Goal: Task Accomplishment & Management: Manage account settings

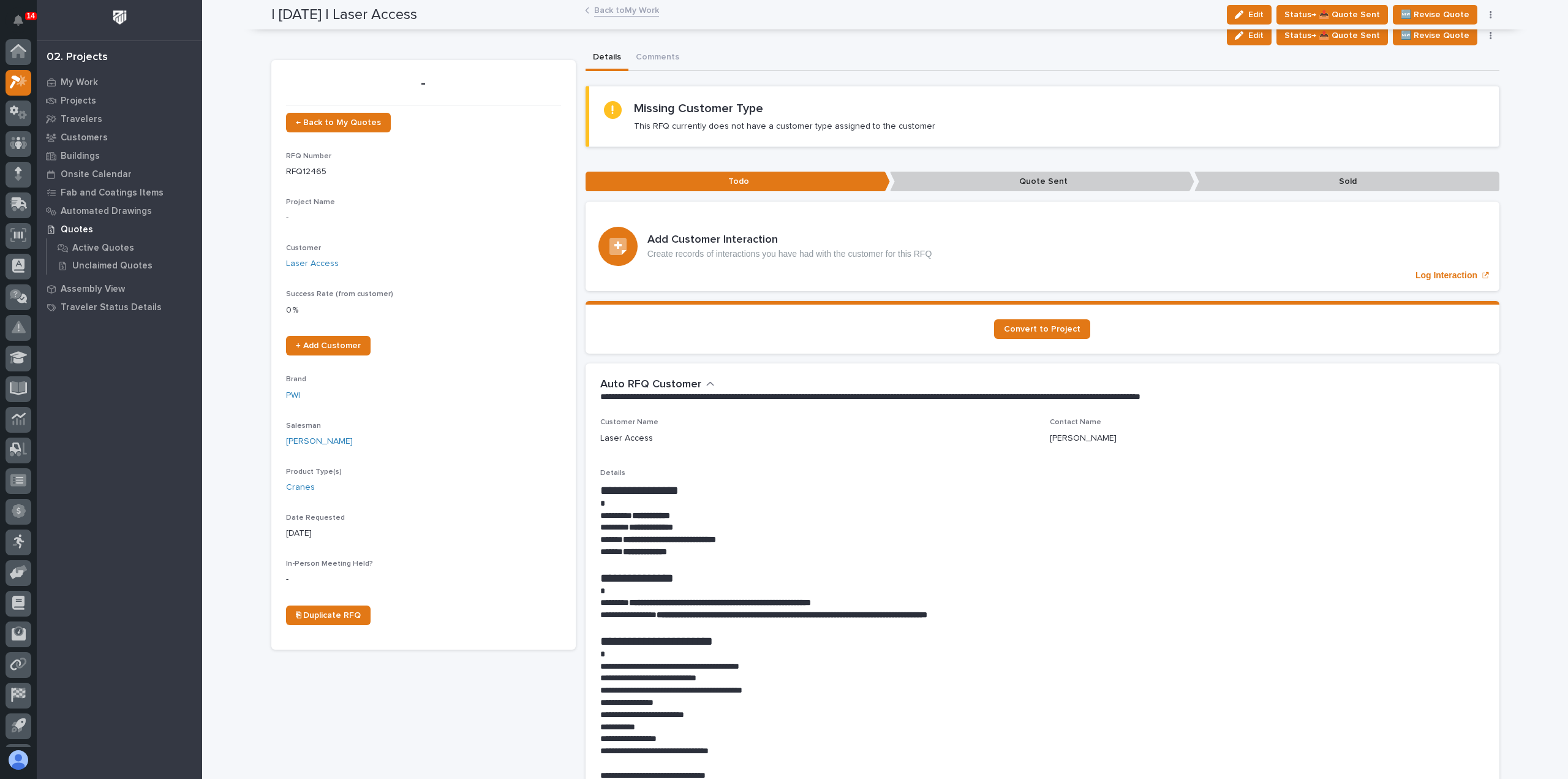
scroll to position [448, 0]
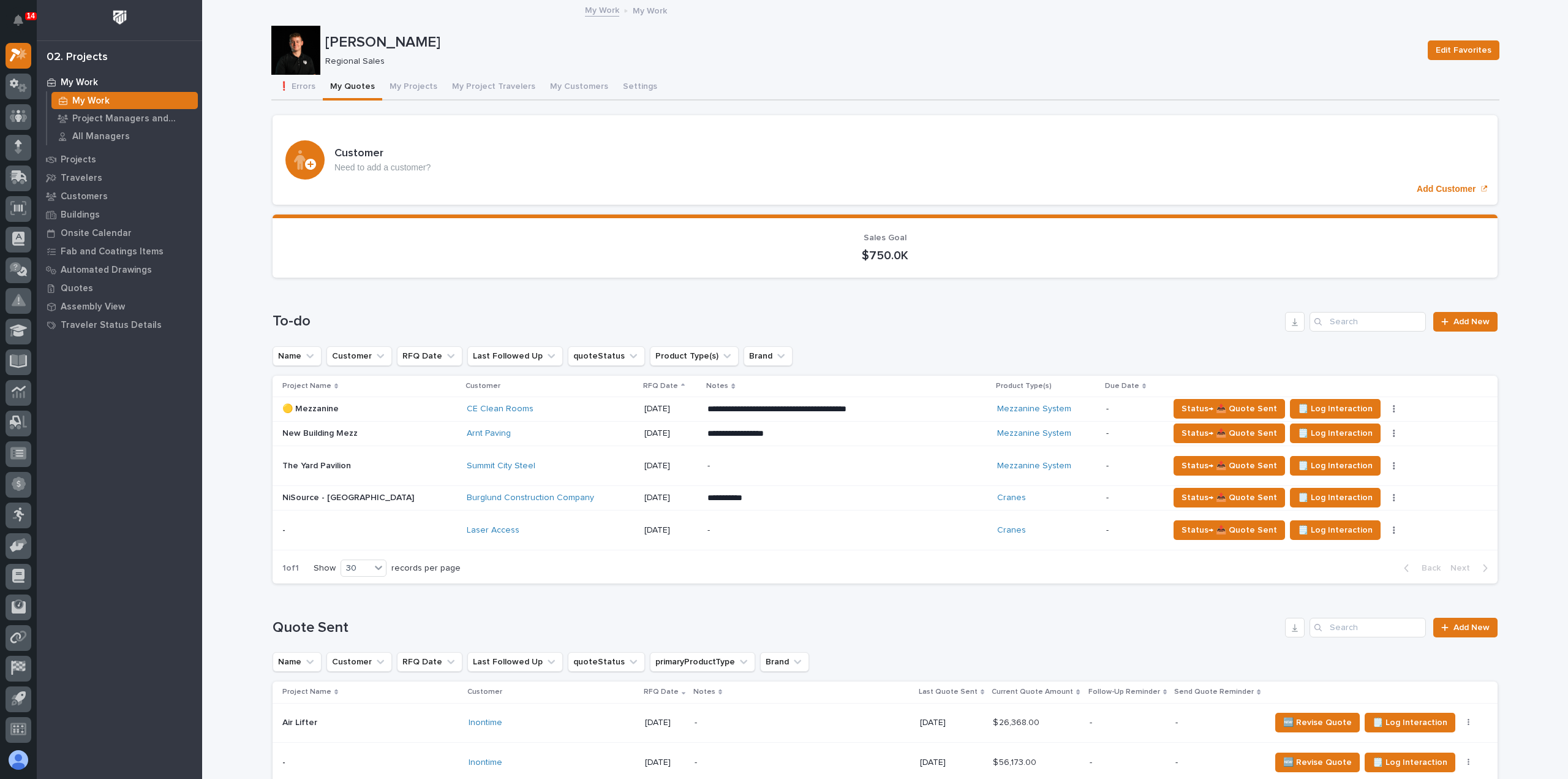
scroll to position [61, 0]
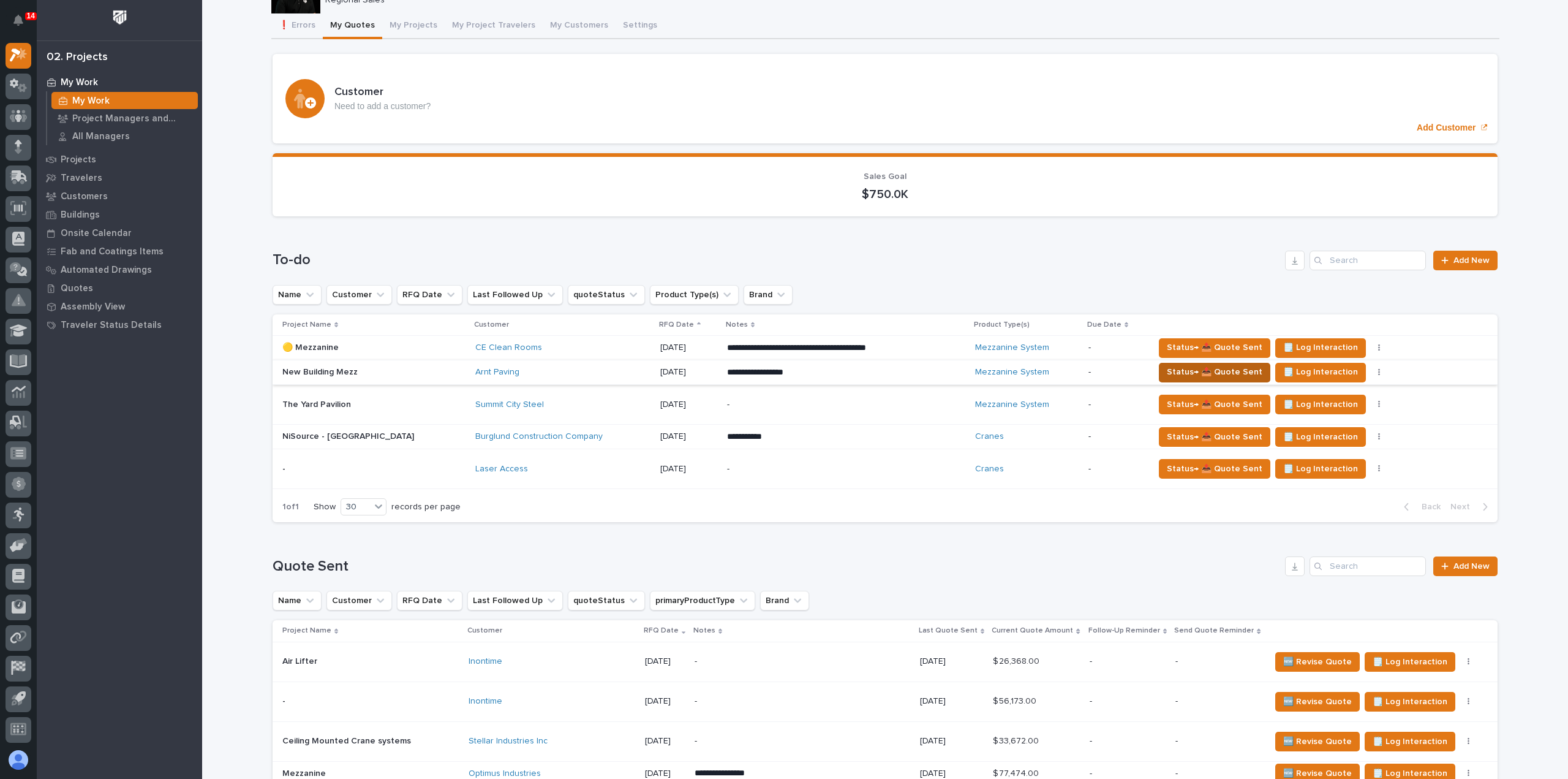
click at [1159, 372] on button "Status→ 📤 Quote Sent" at bounding box center [1214, 373] width 112 height 20
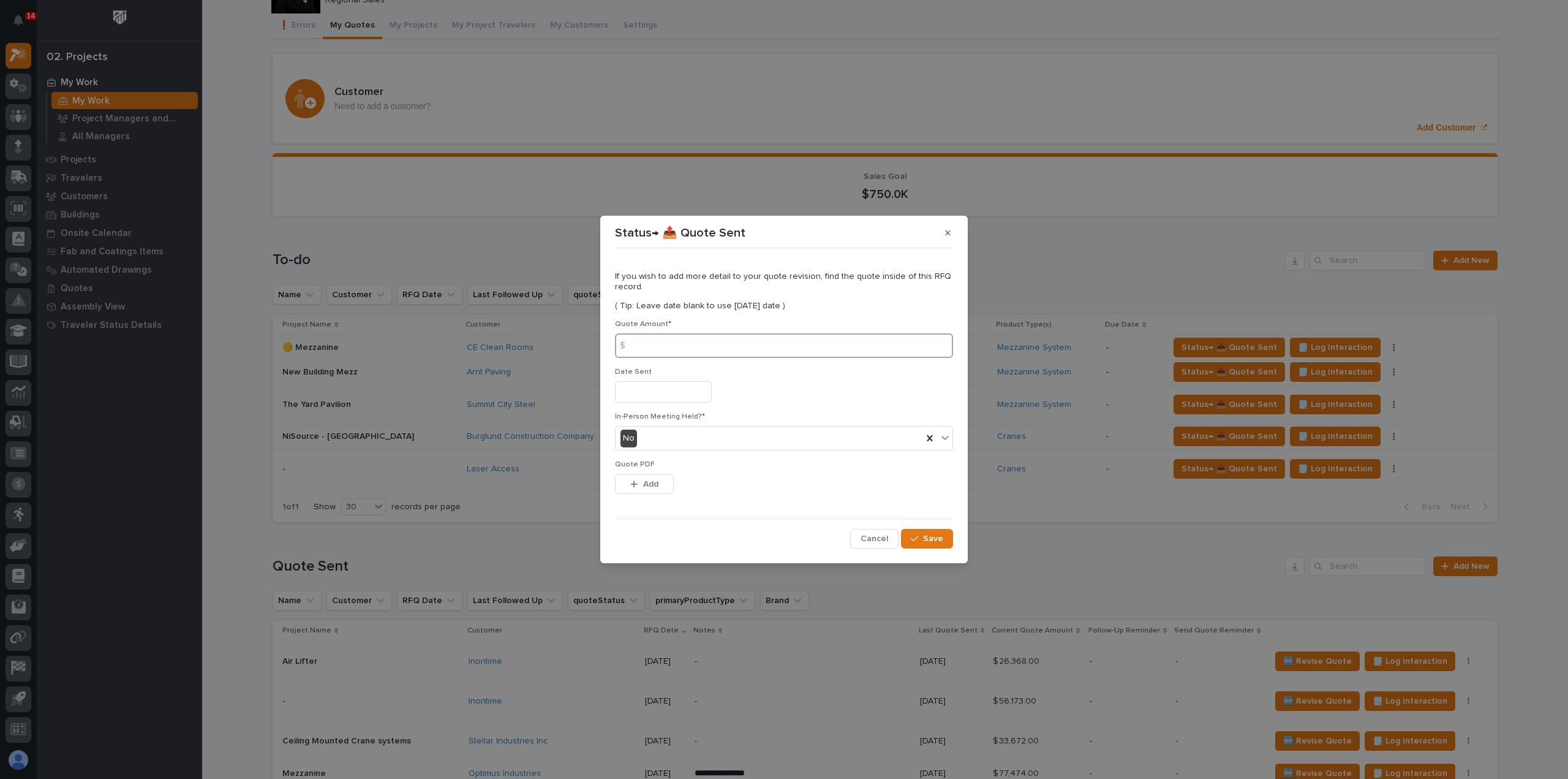
click at [733, 344] on input at bounding box center [784, 345] width 338 height 24
type input "49477"
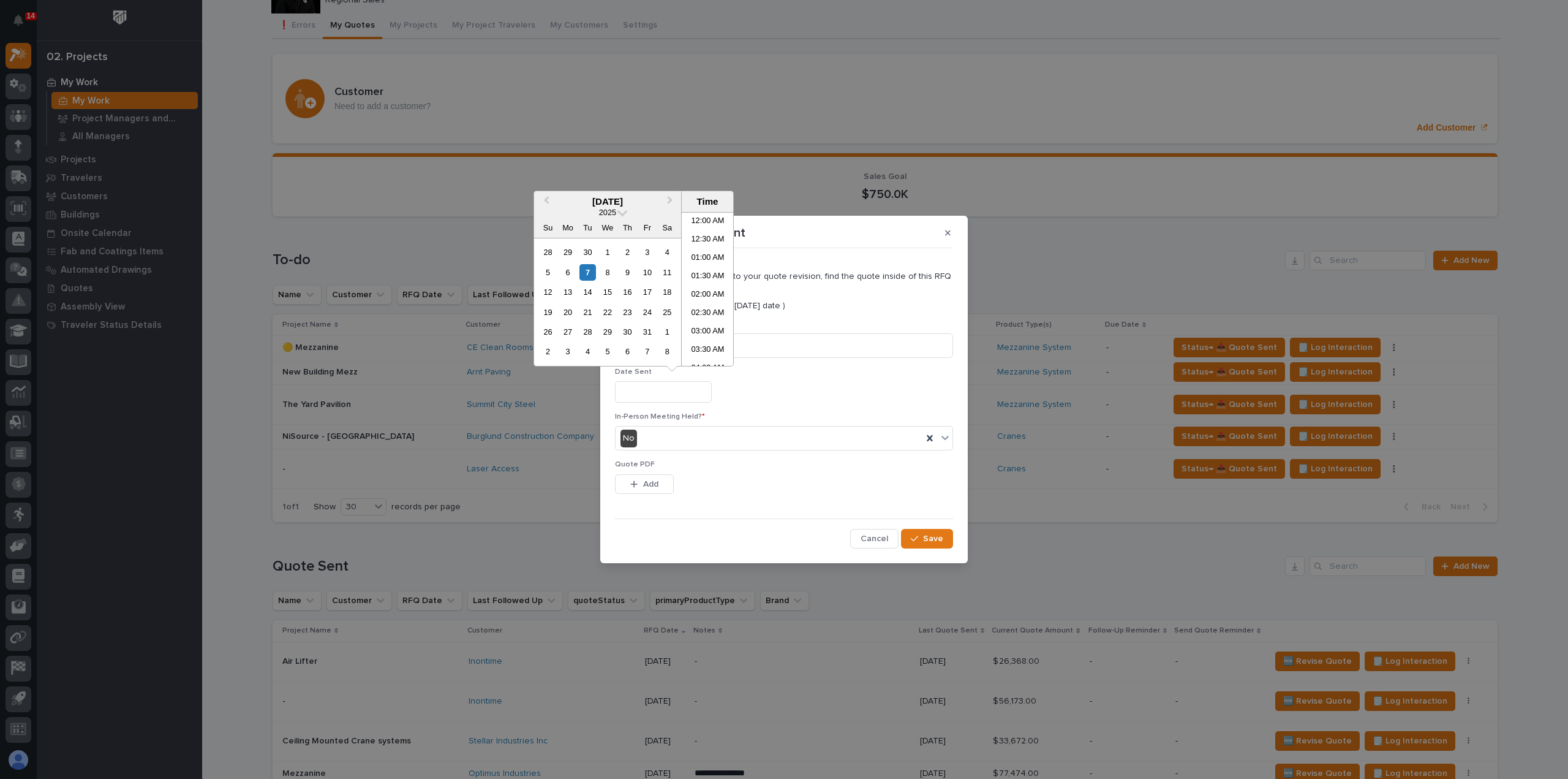
click at [705, 388] on input "text" at bounding box center [663, 391] width 97 height 21
click at [591, 266] on div "7" at bounding box center [588, 272] width 16 height 17
type input "**********"
click at [647, 480] on span "Add" at bounding box center [650, 484] width 15 height 11
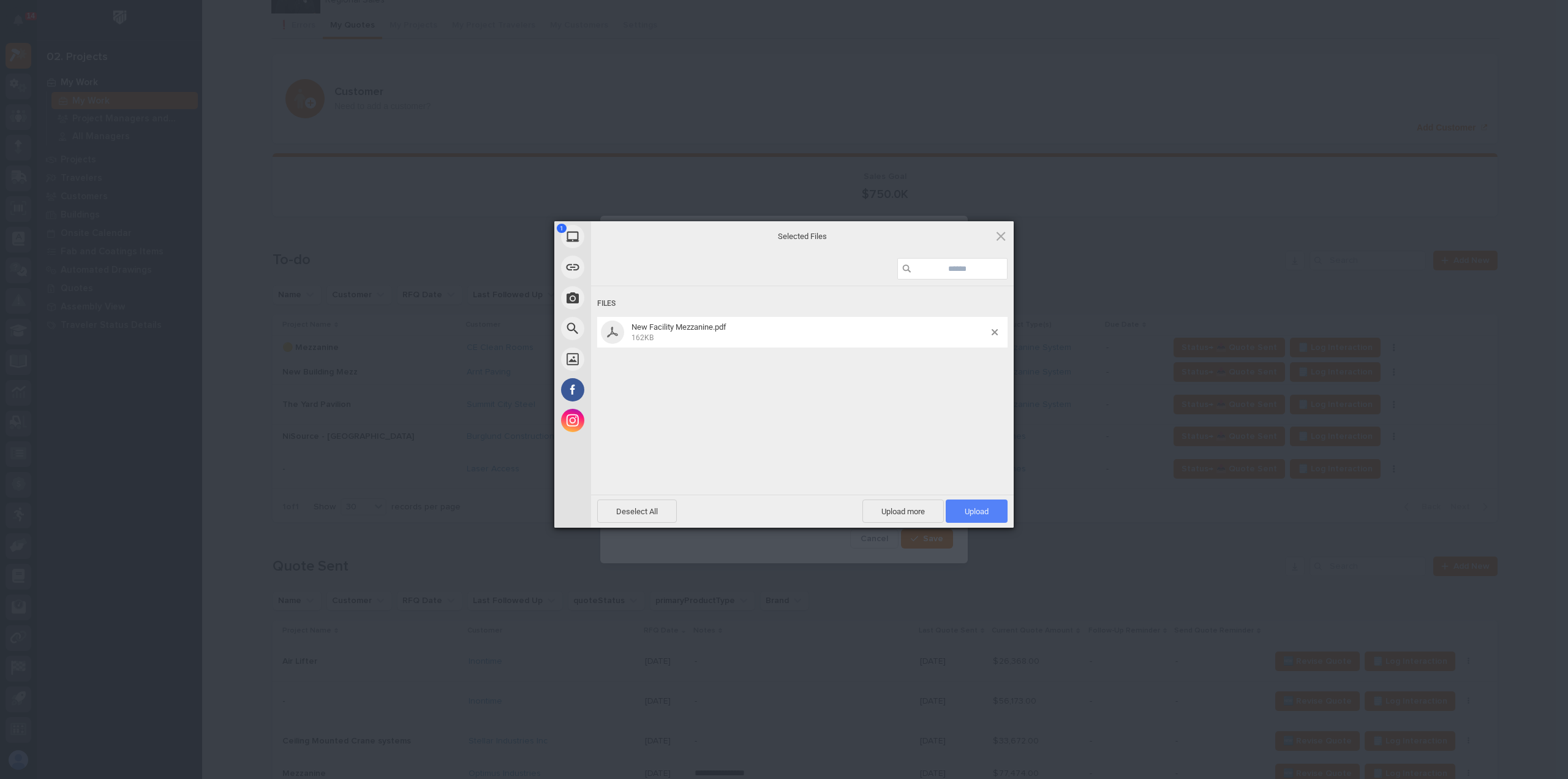
click at [973, 518] on span "Upload 1" at bounding box center [976, 511] width 62 height 24
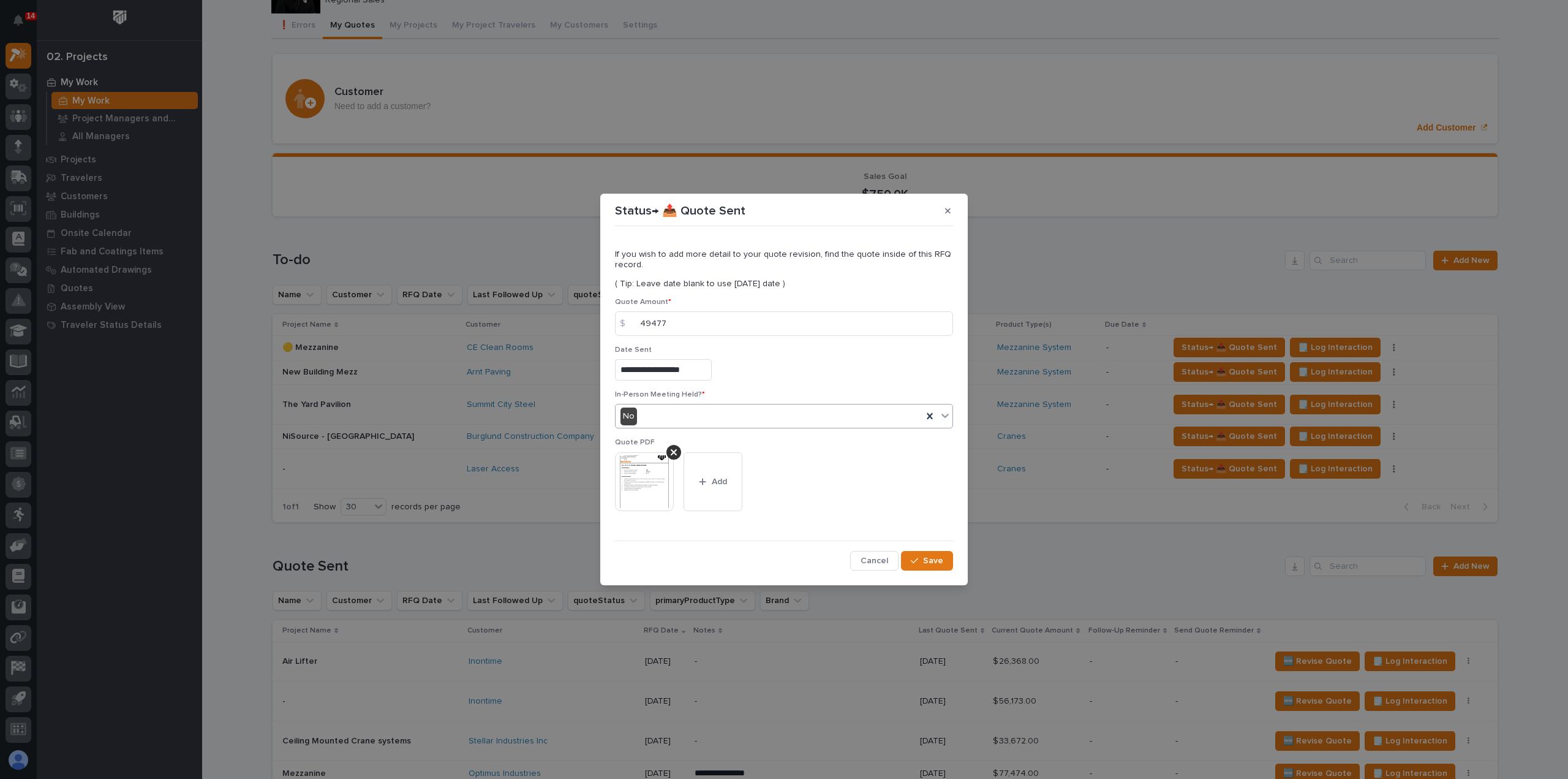
click at [679, 422] on div "No" at bounding box center [769, 417] width 307 height 20
click at [677, 443] on div "Yes" at bounding box center [784, 439] width 337 height 21
click at [930, 558] on span "Save" at bounding box center [933, 560] width 20 height 11
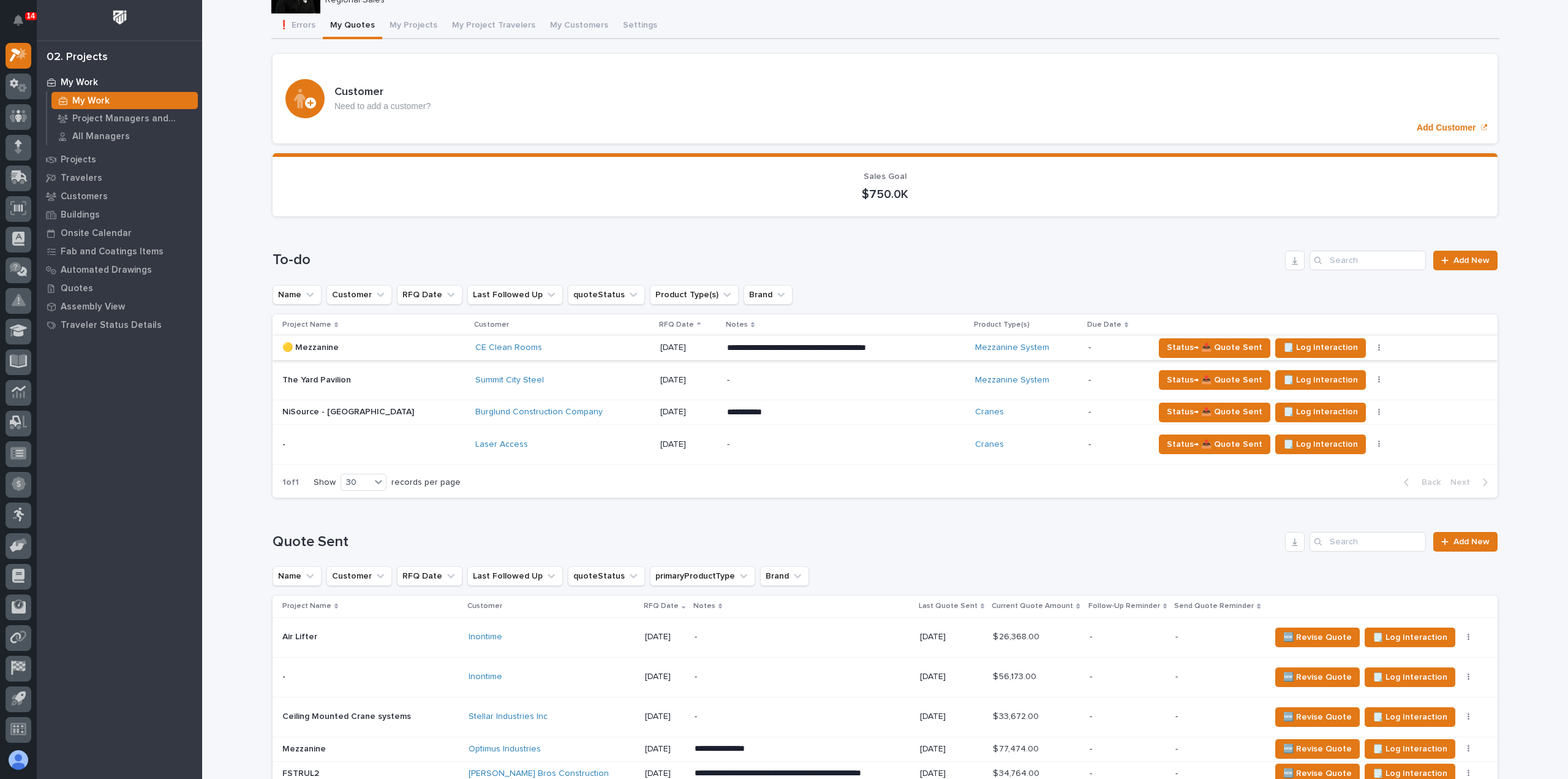
click at [1371, 347] on button "button" at bounding box center [1379, 347] width 17 height 9
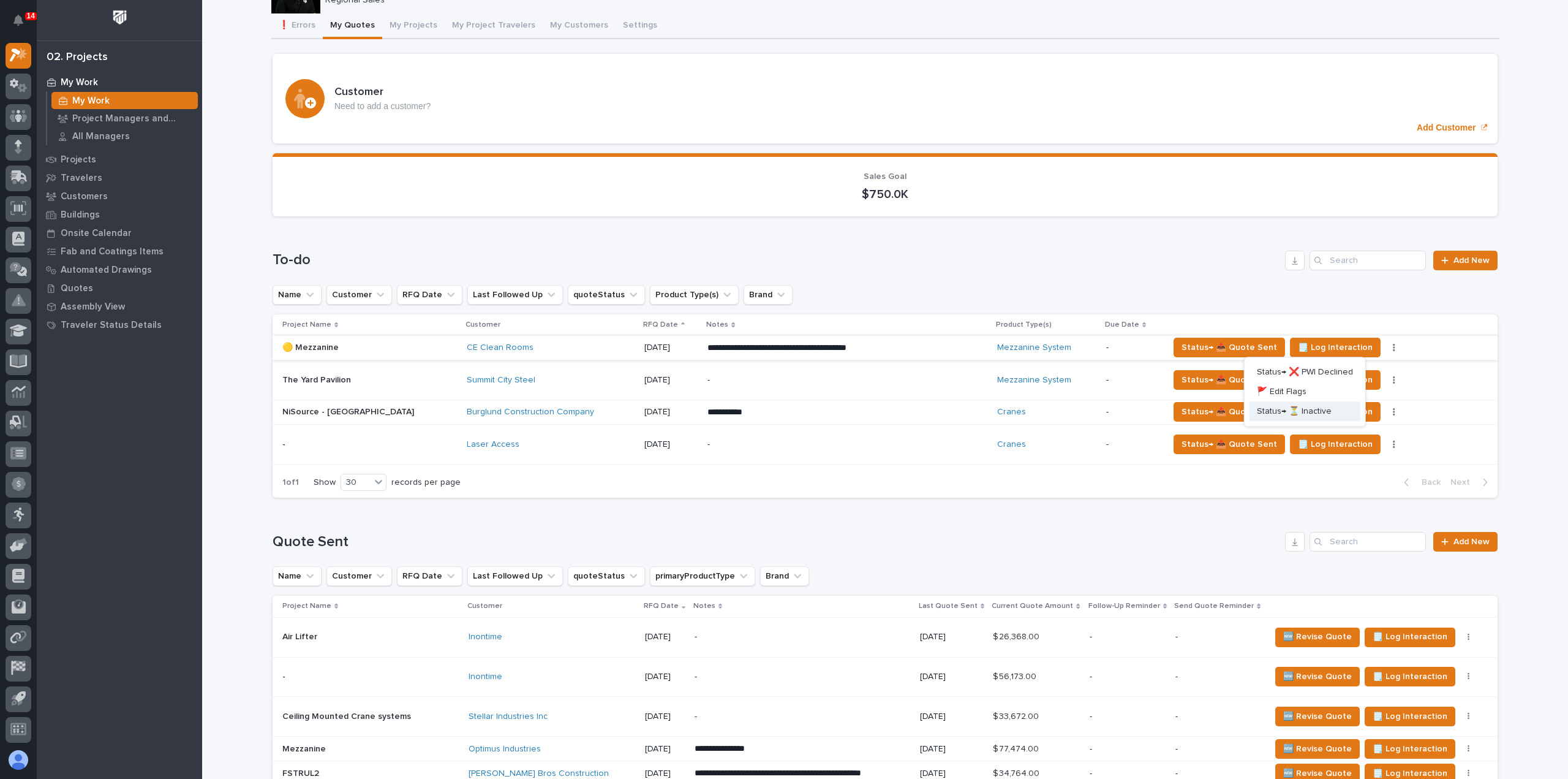
click at [1302, 413] on span "Status→ ⏳ Inactive" at bounding box center [1294, 411] width 75 height 15
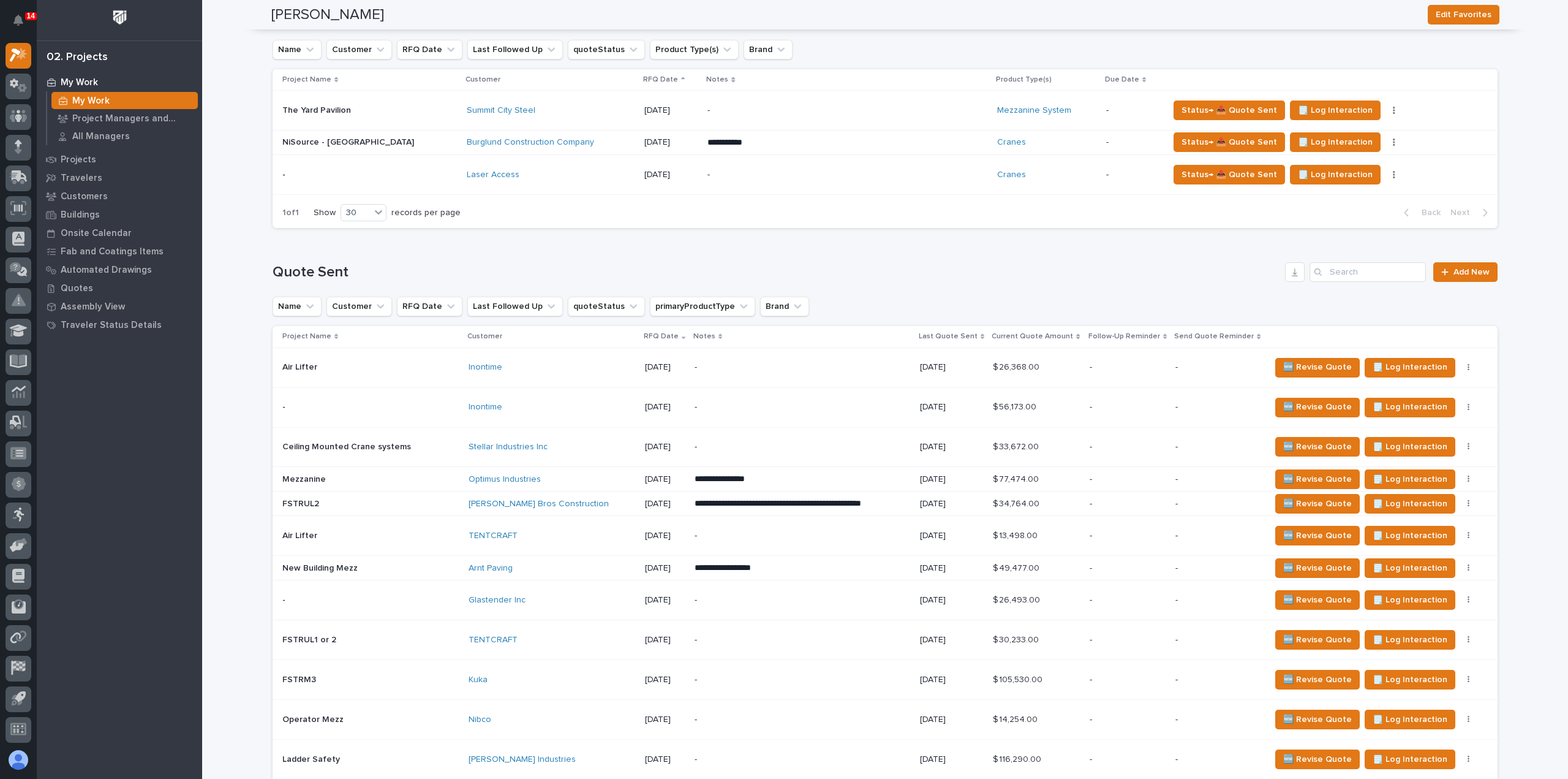
scroll to position [0, 0]
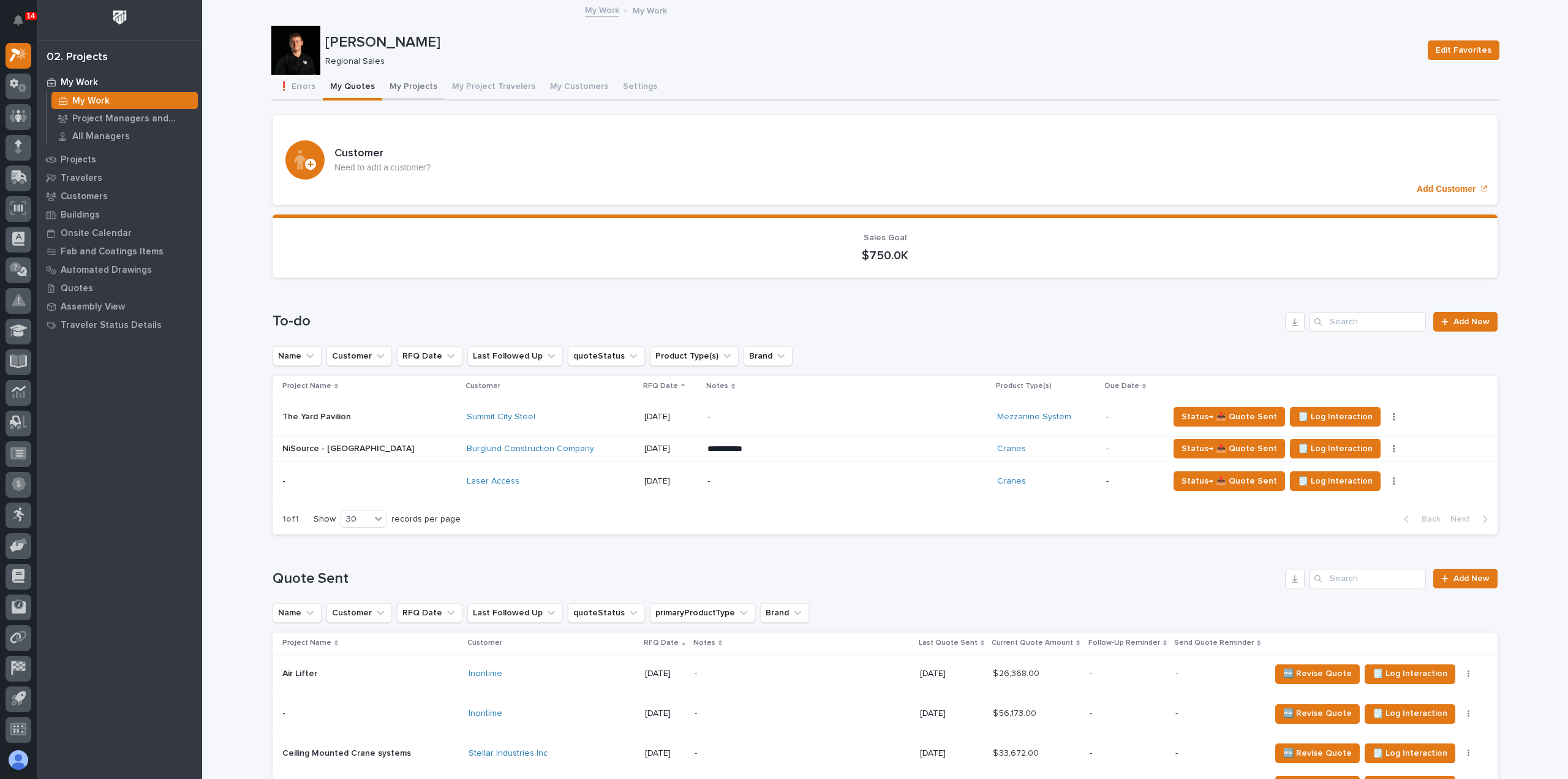
click at [403, 85] on button "My Projects" at bounding box center [414, 87] width 63 height 26
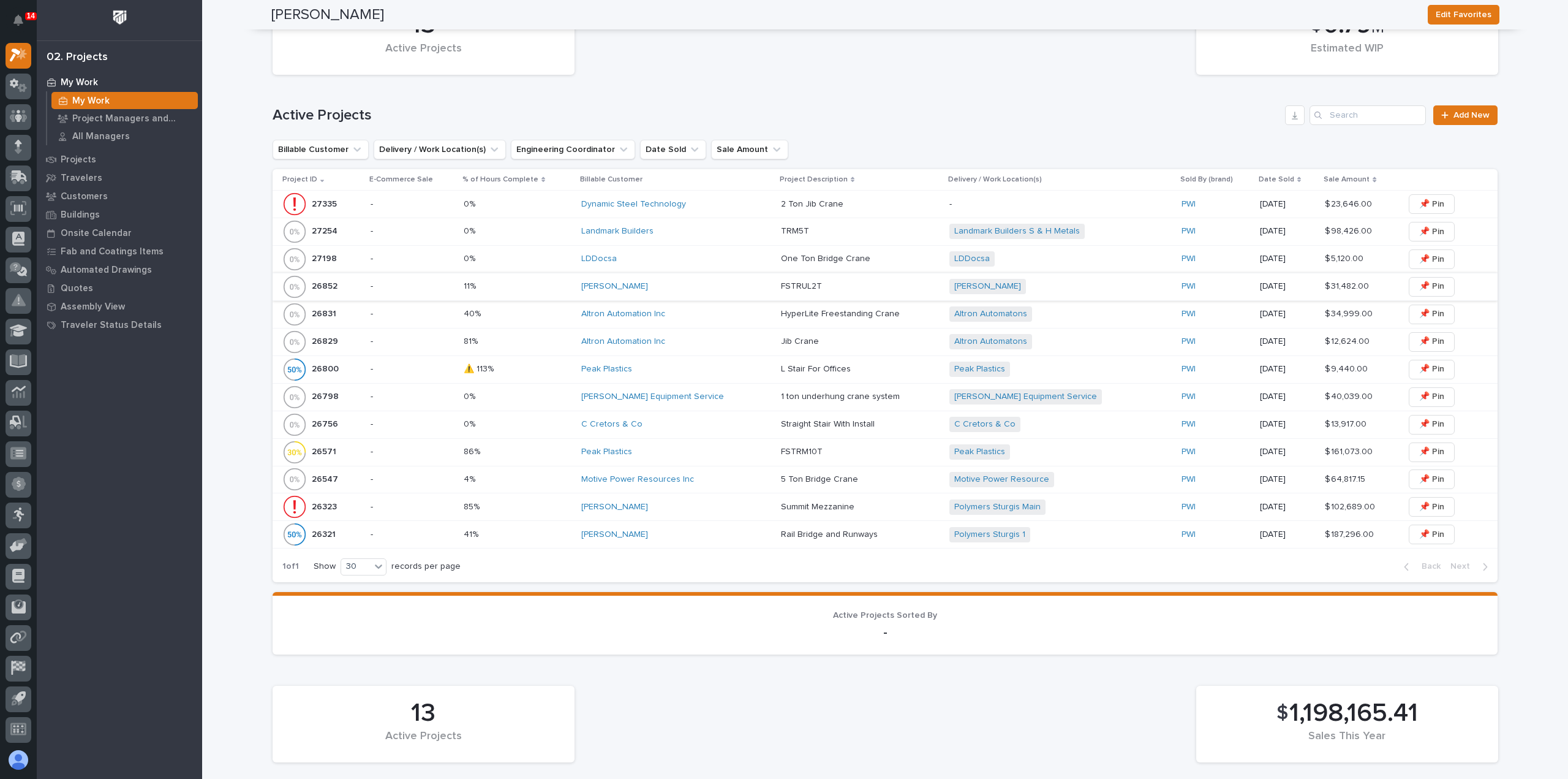
scroll to position [368, 0]
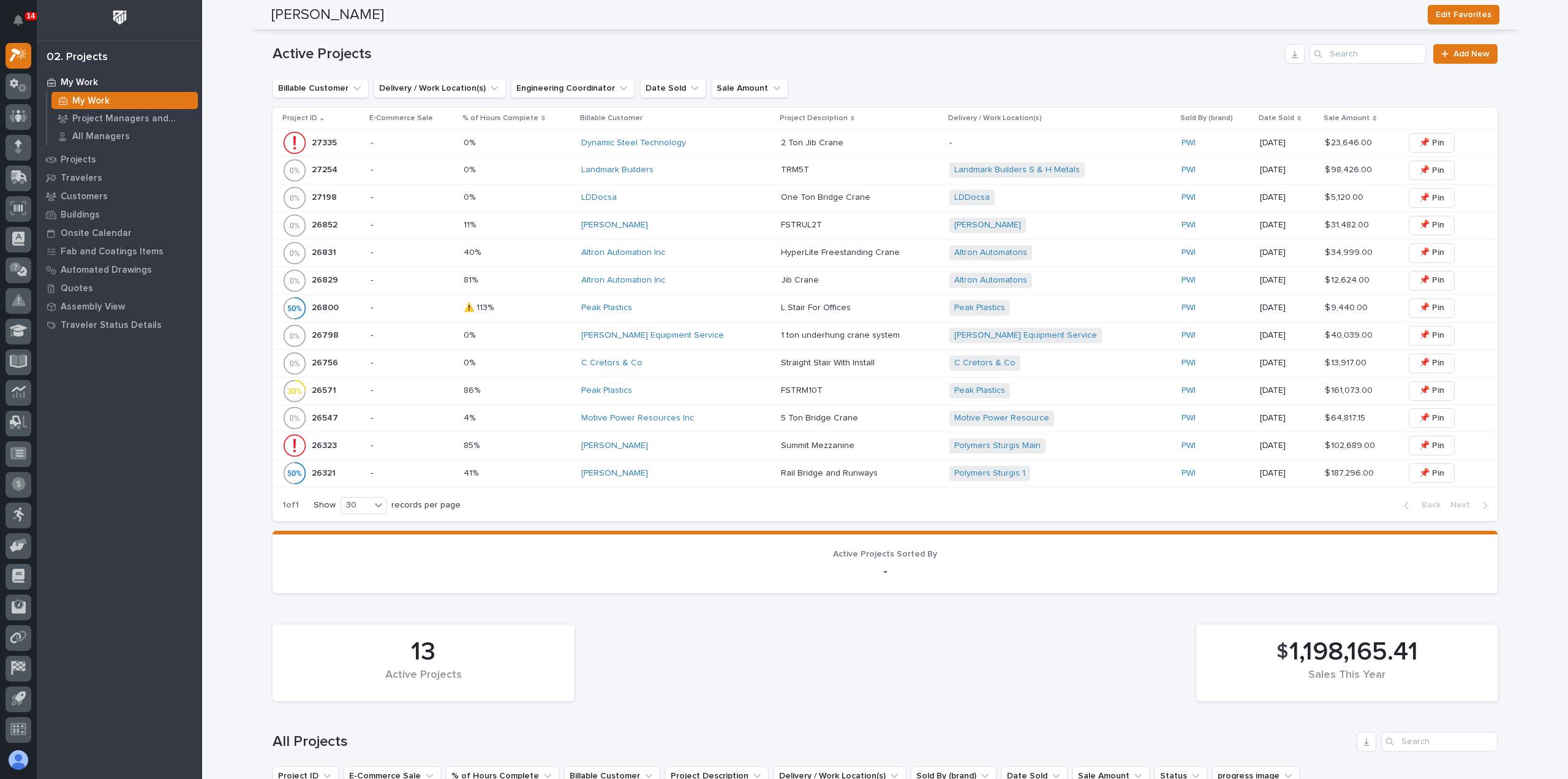
click at [713, 230] on div "Deloro Stellite" at bounding box center [676, 226] width 190 height 20
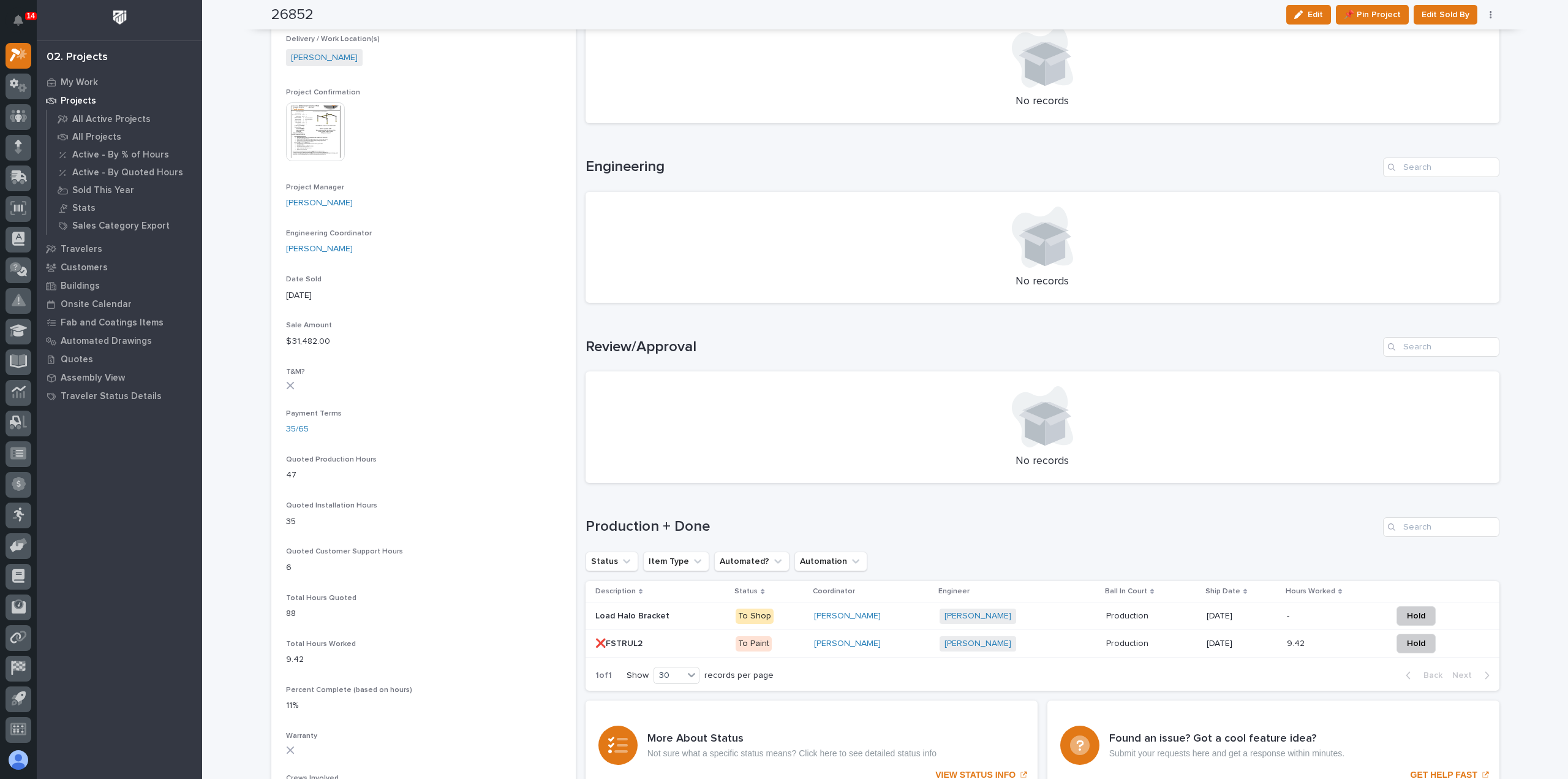
scroll to position [477, 0]
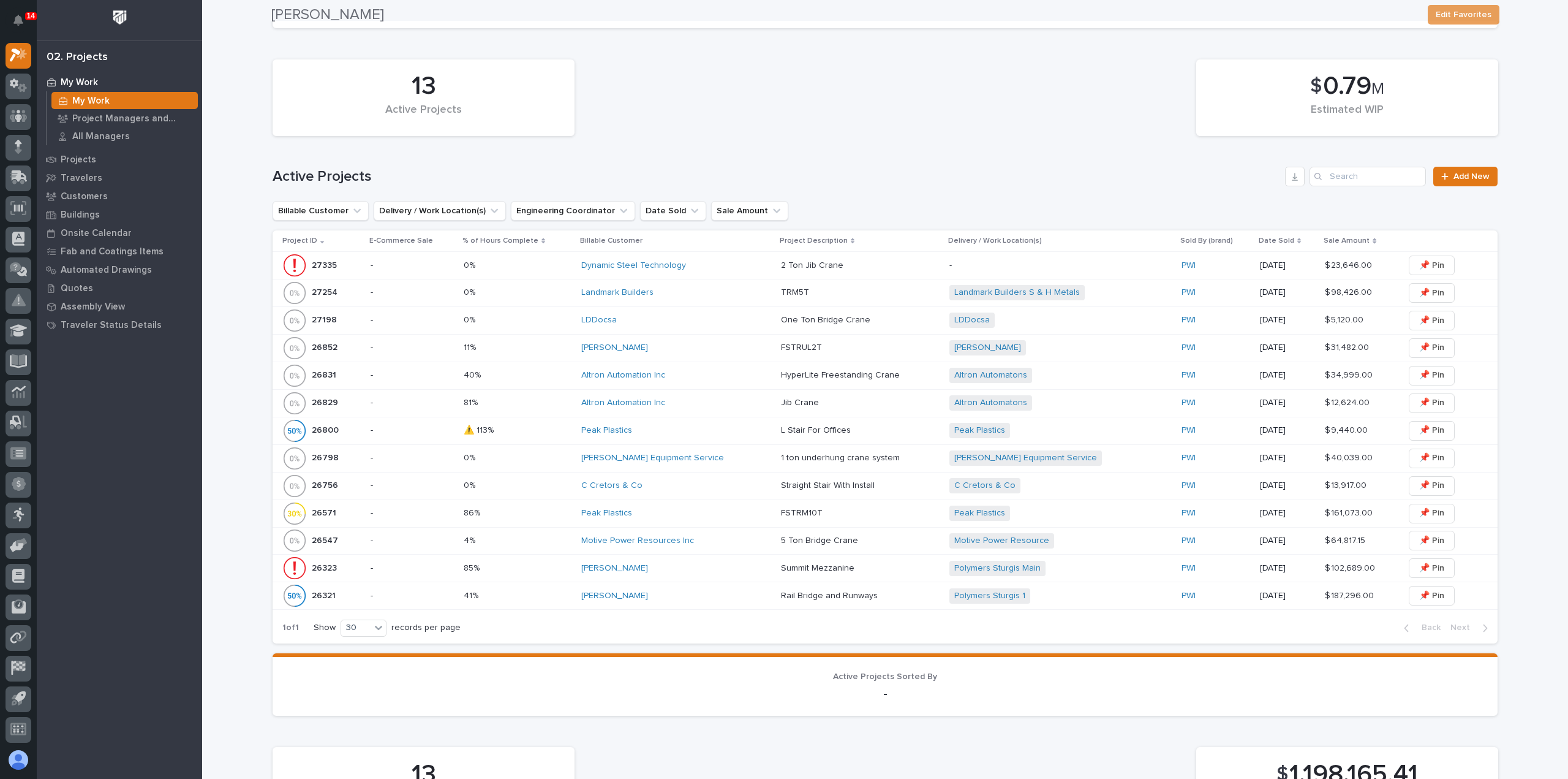
scroll to position [307, 0]
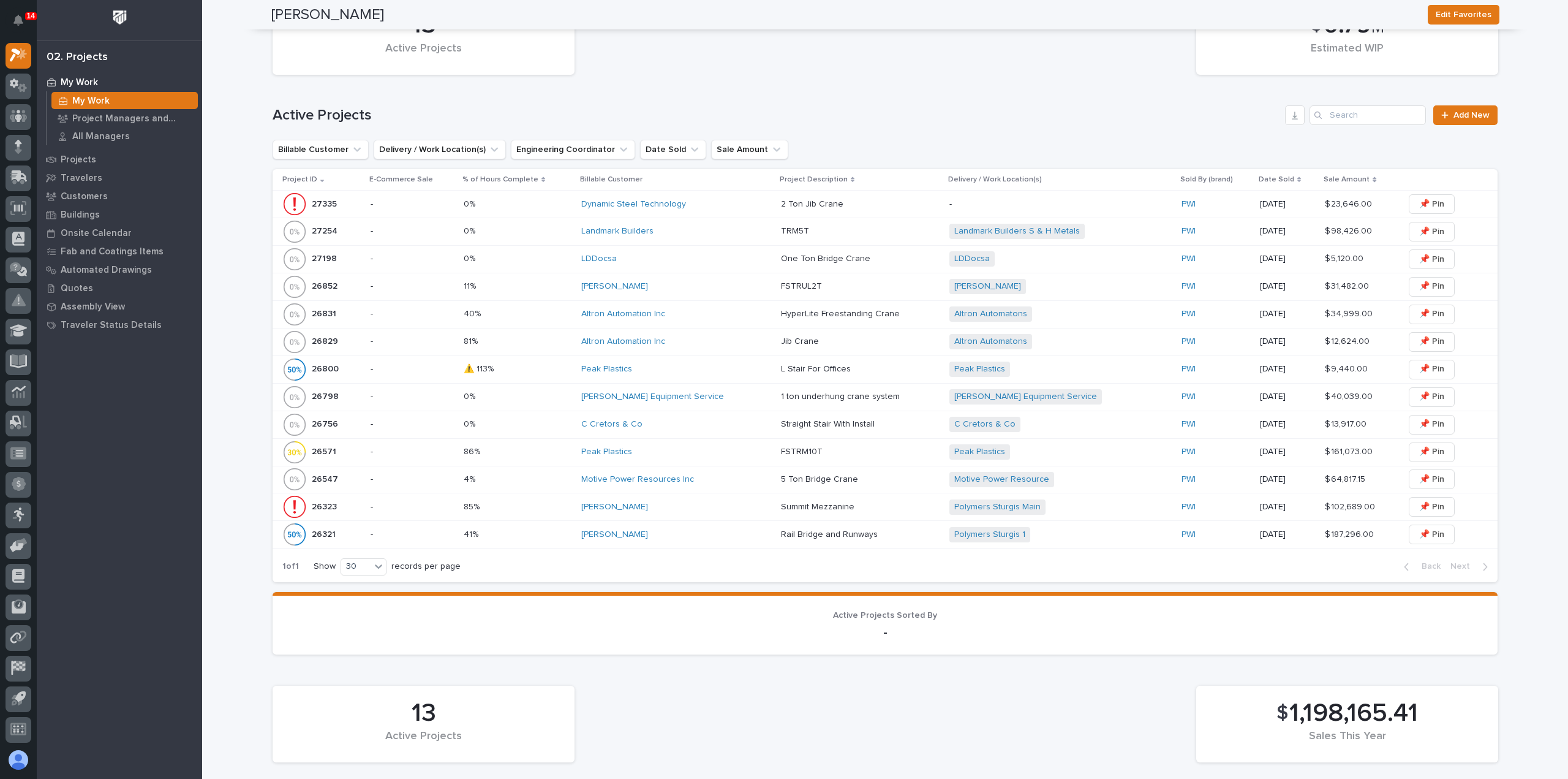
click at [741, 347] on div "Altron Automation Inc" at bounding box center [676, 342] width 190 height 20
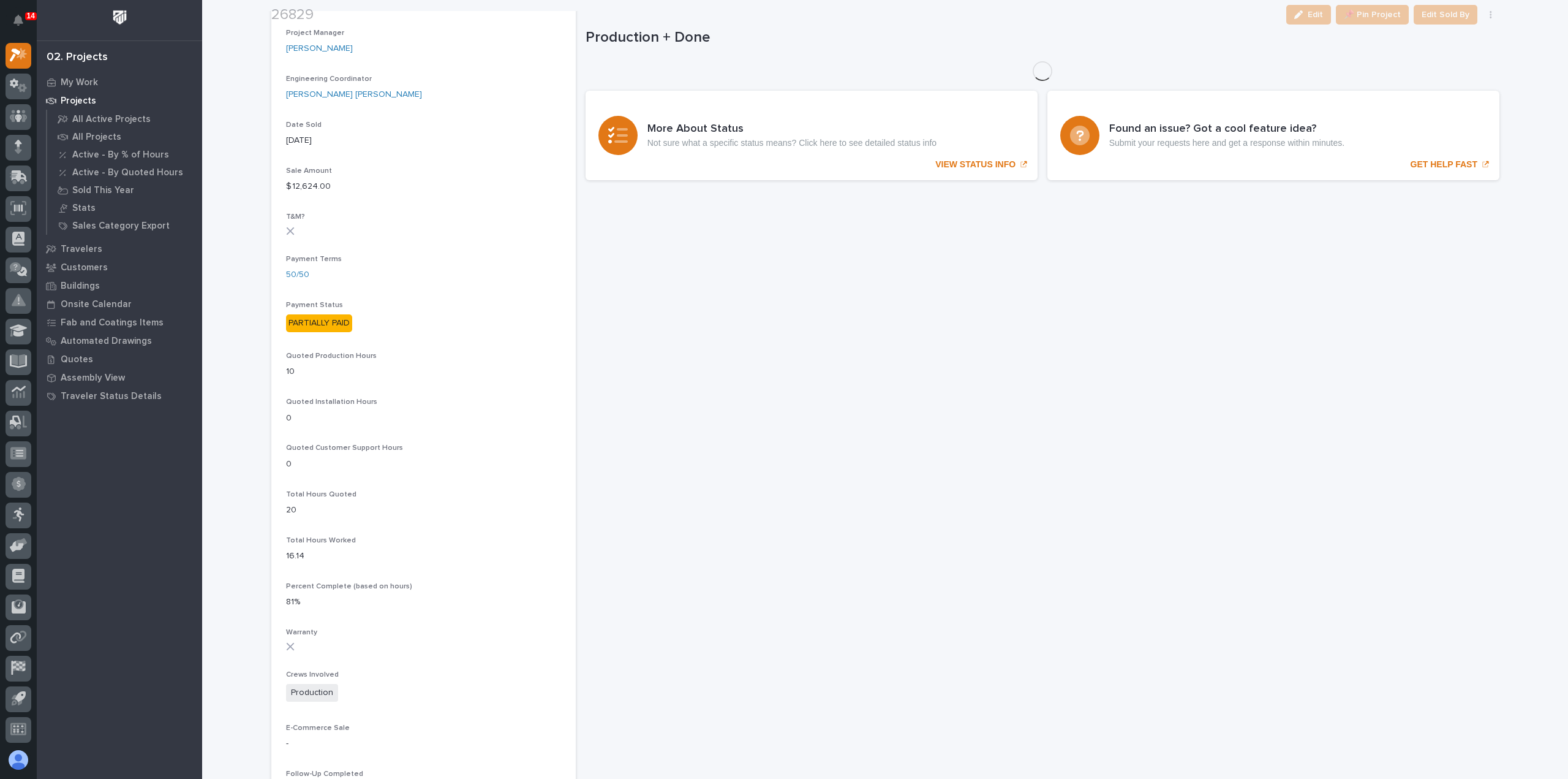
scroll to position [581, 0]
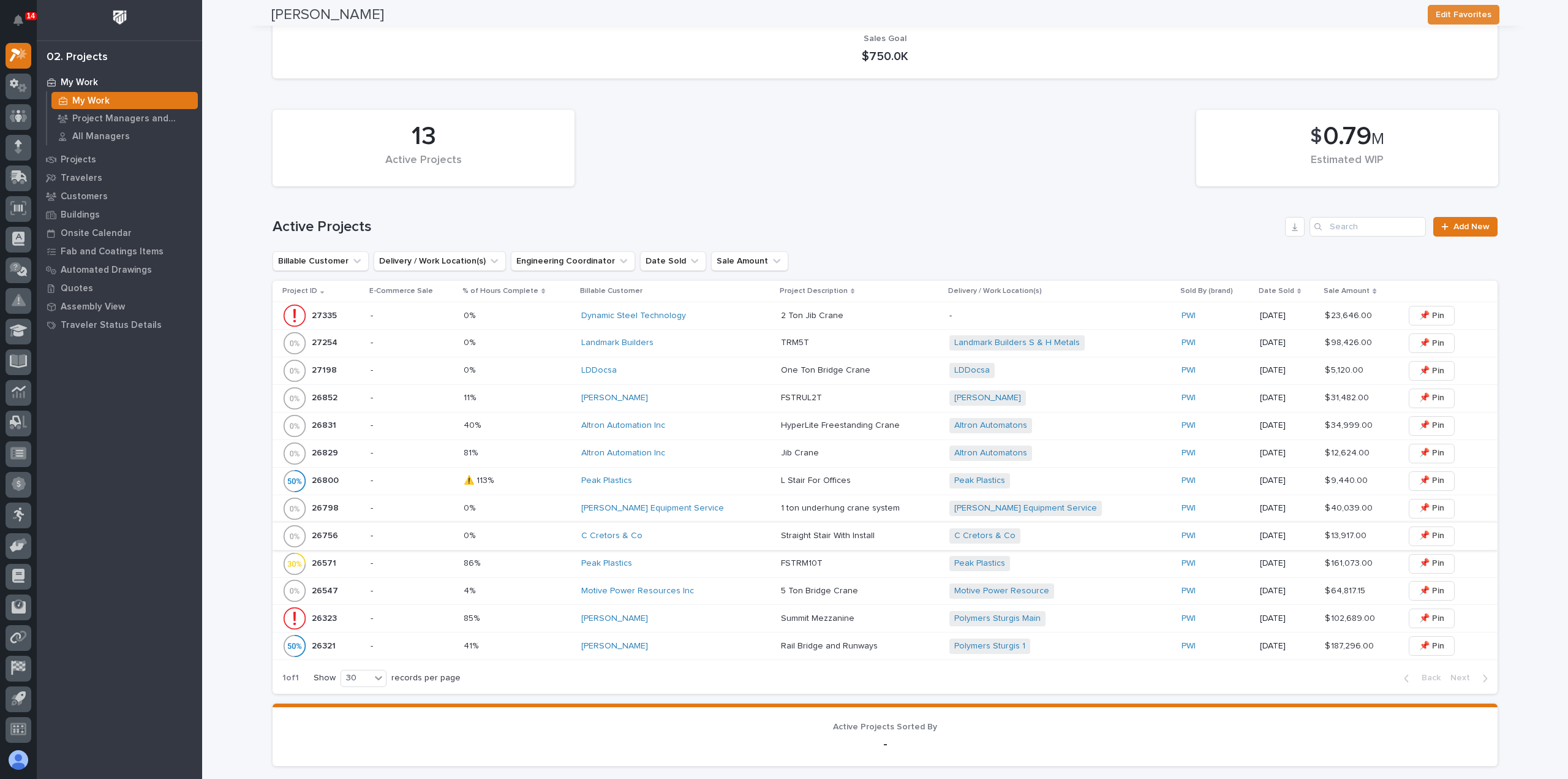
scroll to position [429, 0]
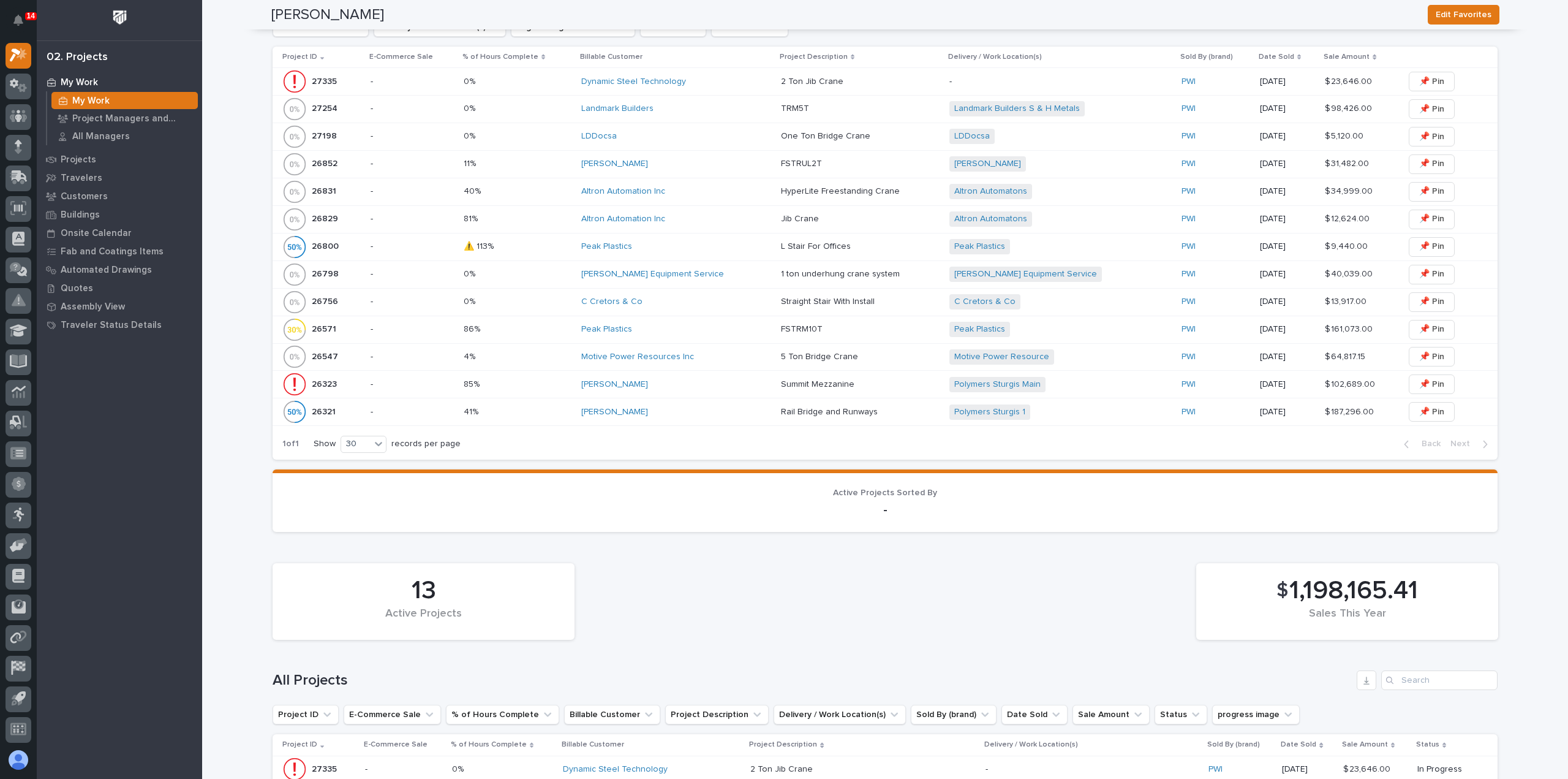
click at [722, 280] on div "Canfield Equipment Service" at bounding box center [676, 274] width 190 height 20
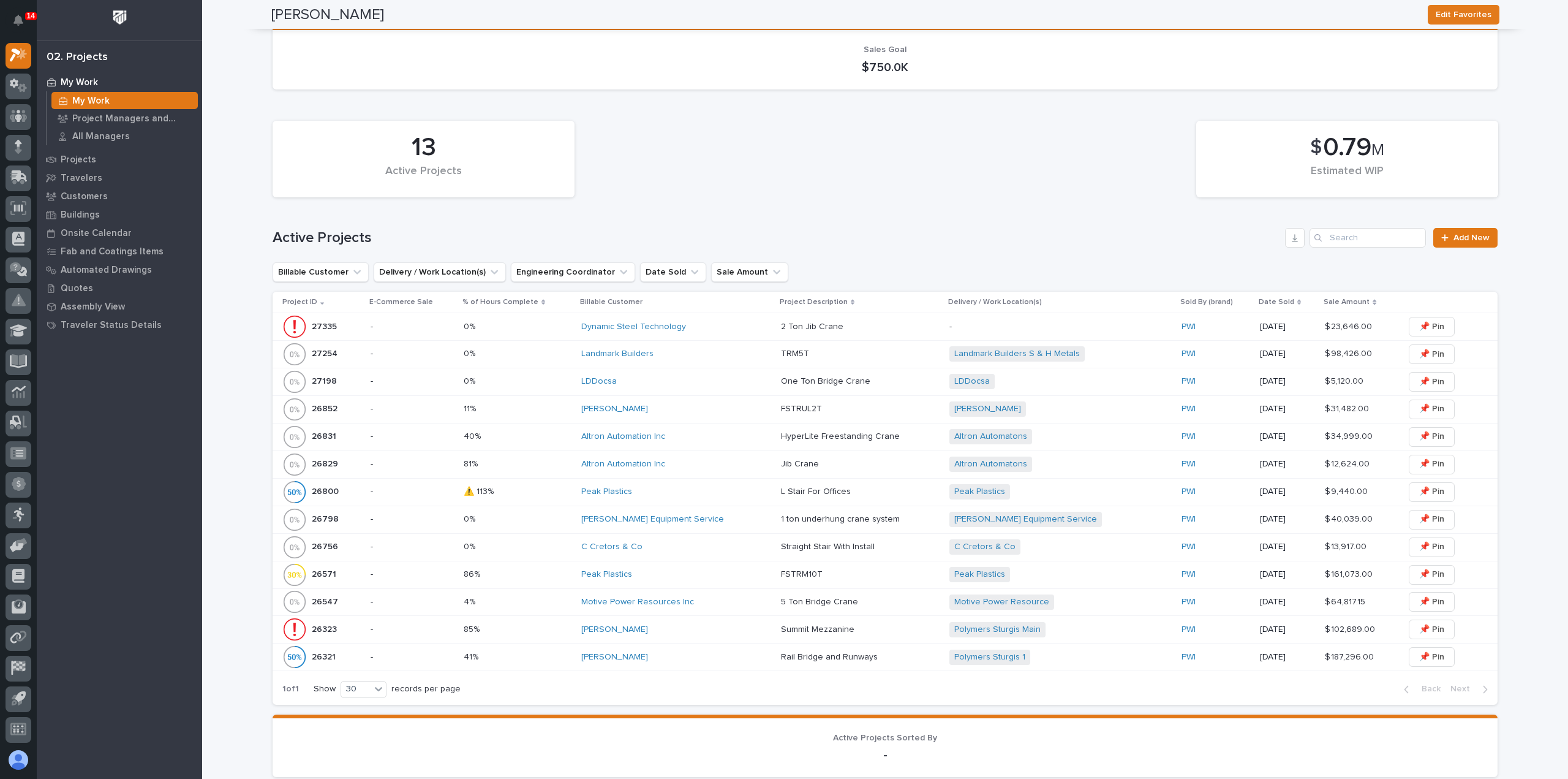
scroll to position [245, 0]
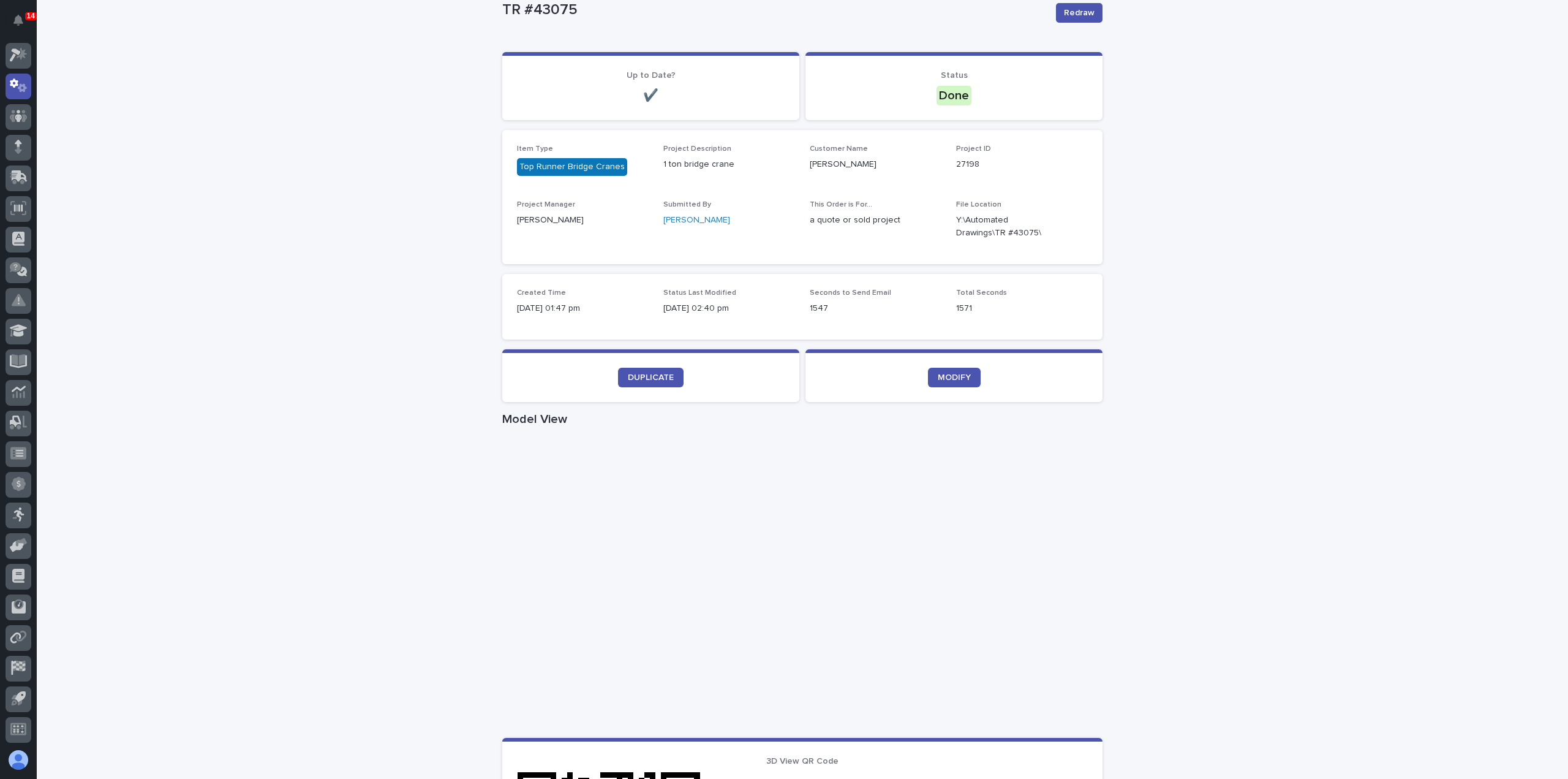
scroll to position [123, 0]
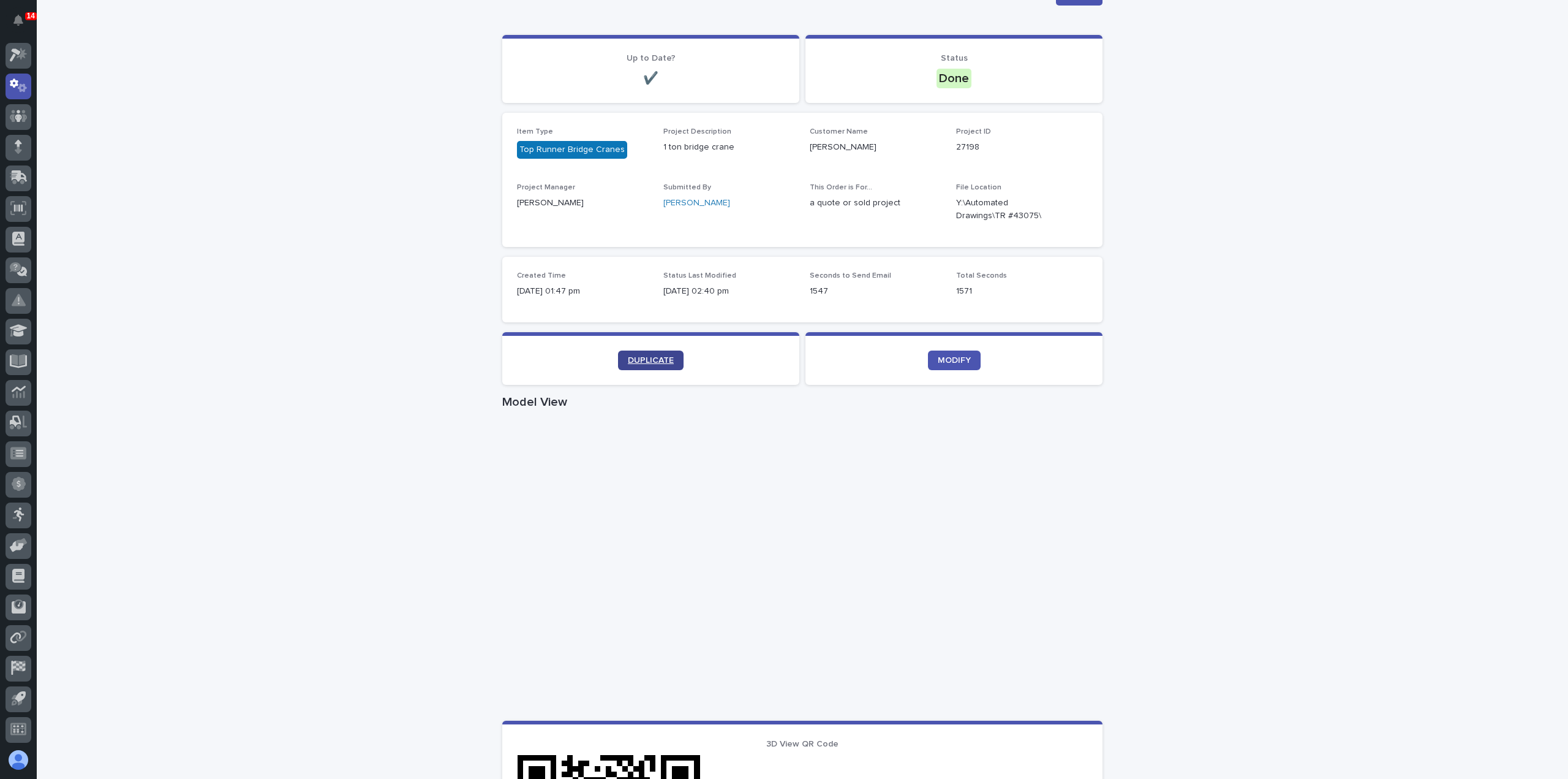
click at [659, 358] on span "DUPLICATE" at bounding box center [650, 360] width 46 height 9
